Goal: Task Accomplishment & Management: Complete application form

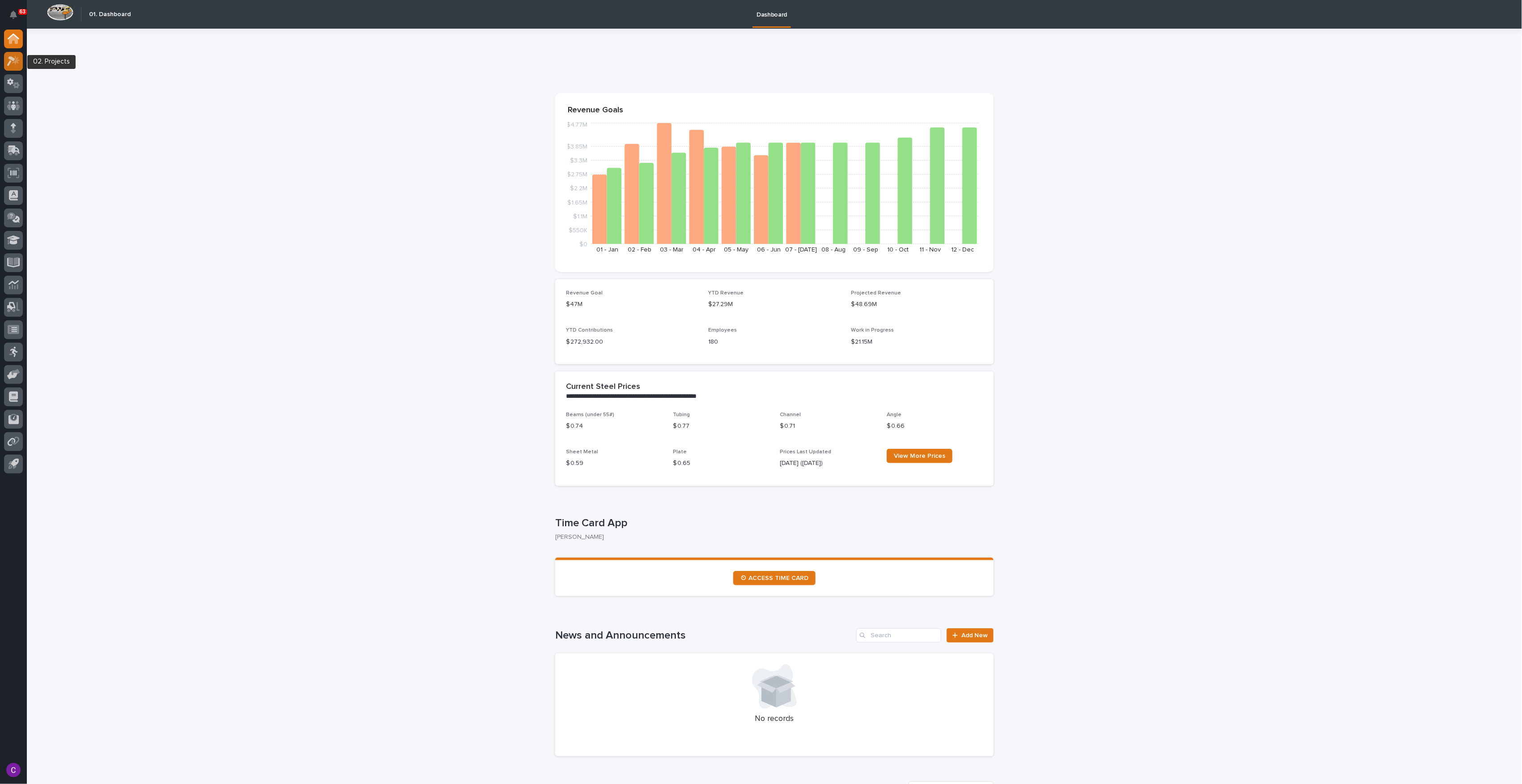
click at [9, 56] on icon at bounding box center [11, 61] width 8 height 10
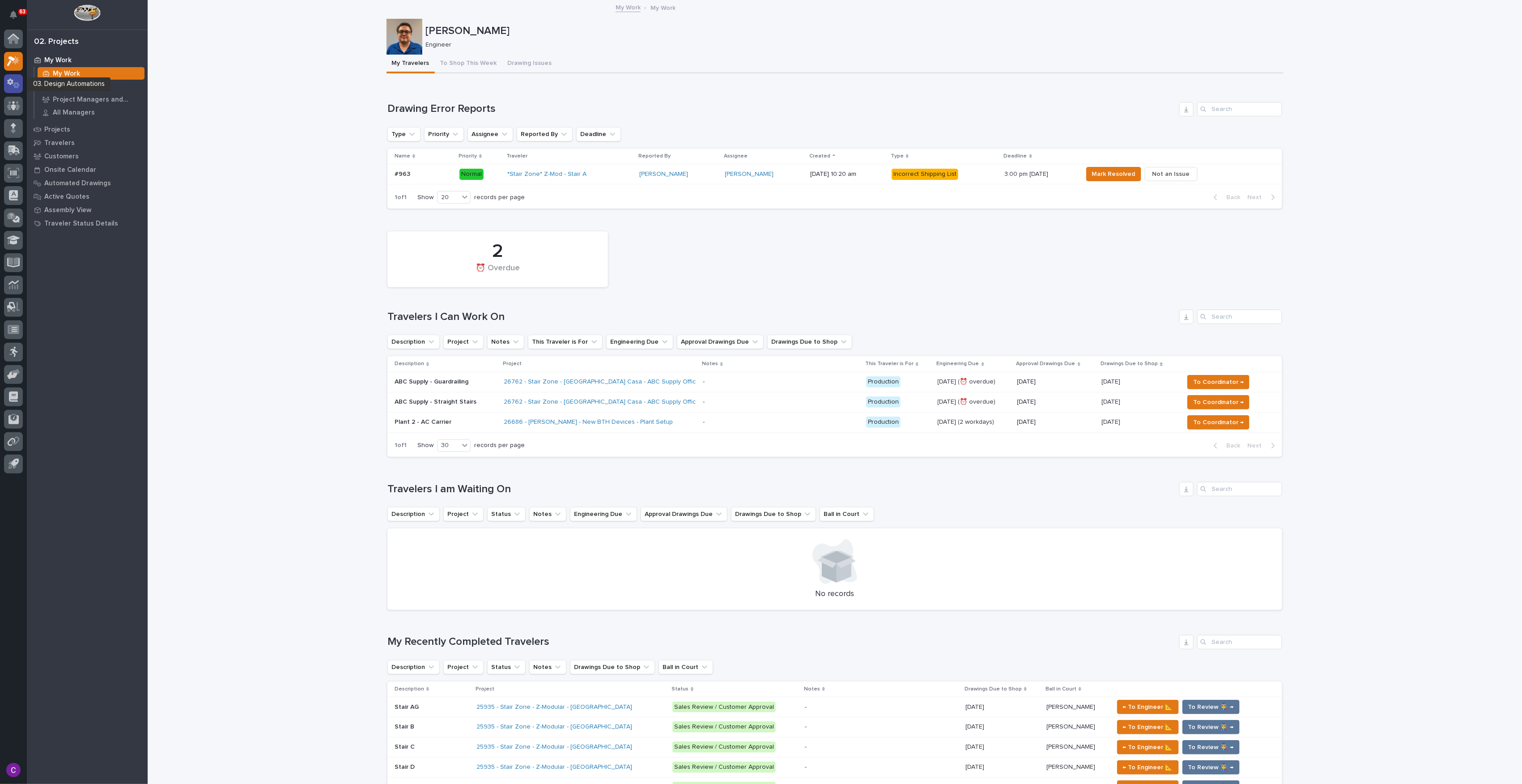
click at [11, 79] on icon at bounding box center [10, 82] width 6 height 6
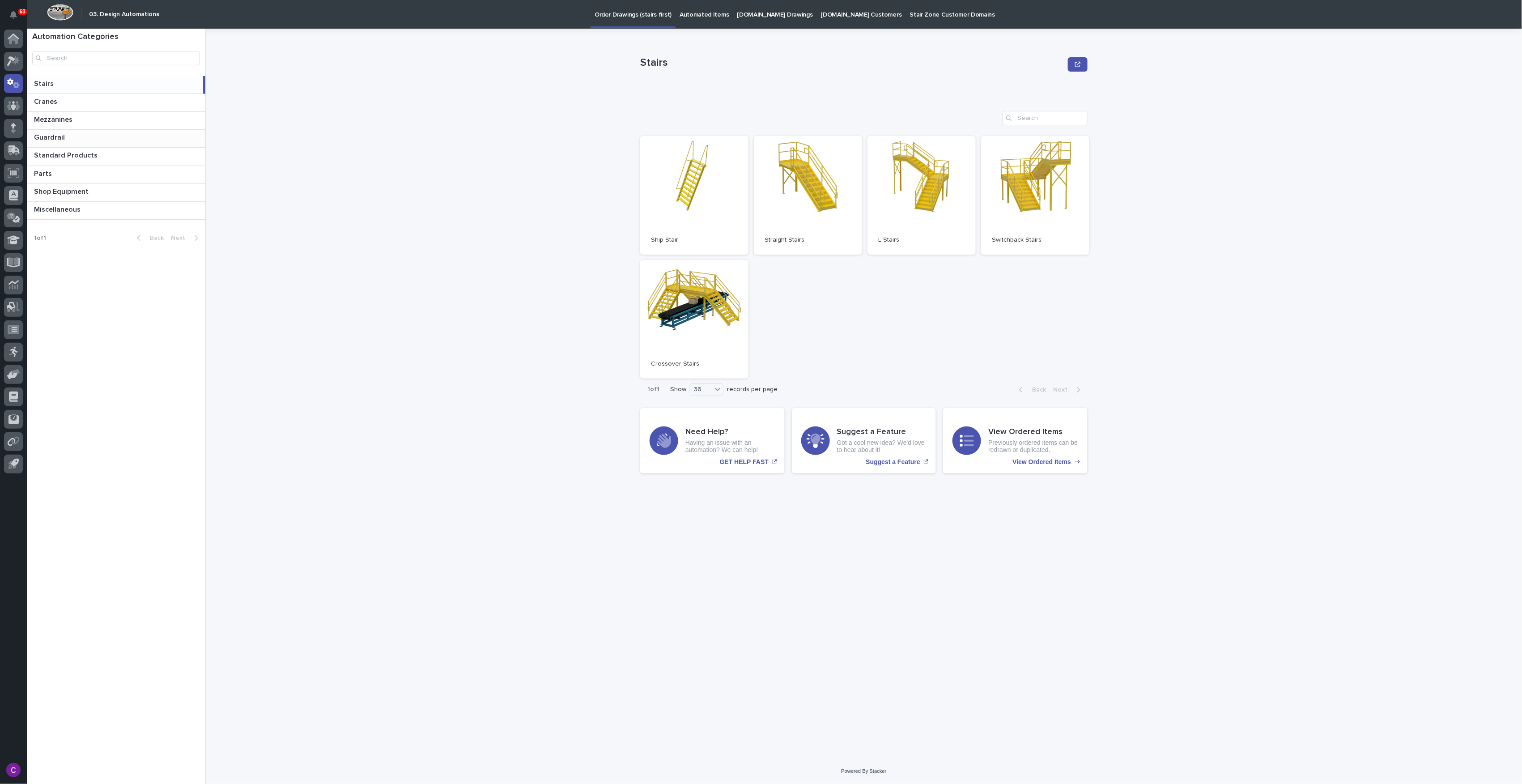
click at [95, 143] on div "Guardrail Guardrail" at bounding box center [116, 139] width 178 height 18
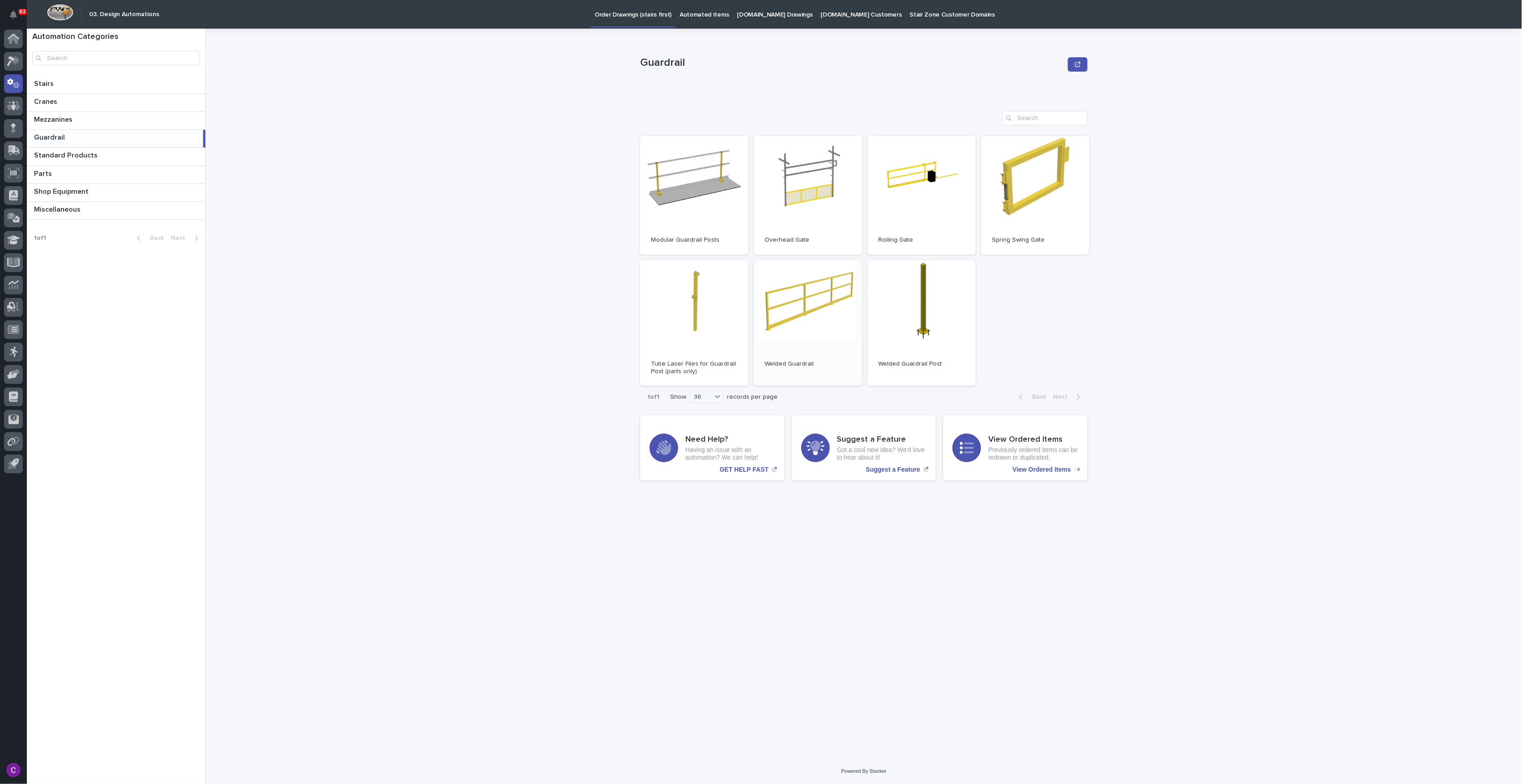
click at [793, 360] on p "Welded Guardrail" at bounding box center [808, 364] width 87 height 8
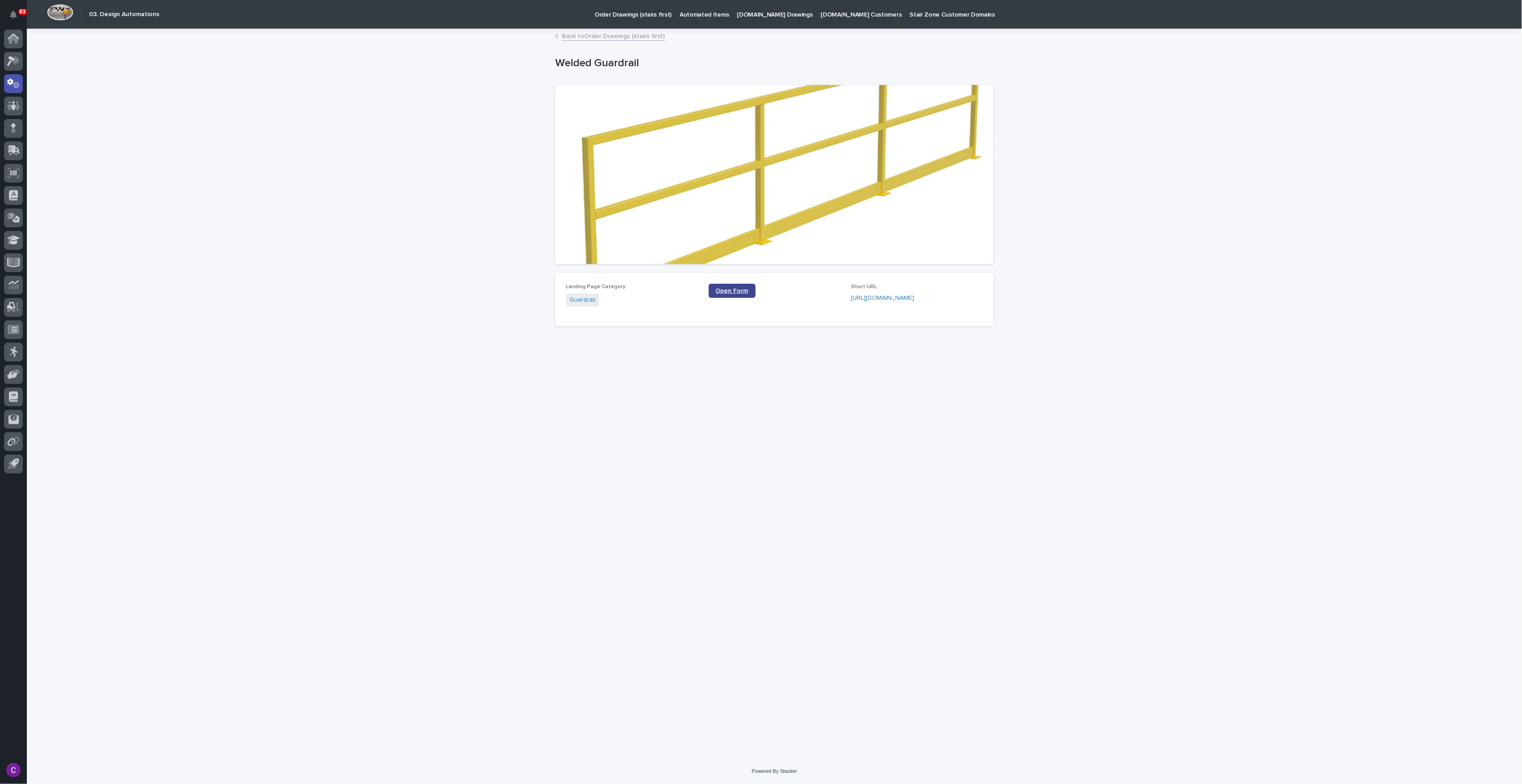
click at [731, 290] on span "Open Form" at bounding box center [732, 291] width 32 height 6
click at [12, 69] on div at bounding box center [14, 61] width 19 height 19
